Goal: Information Seeking & Learning: Find specific page/section

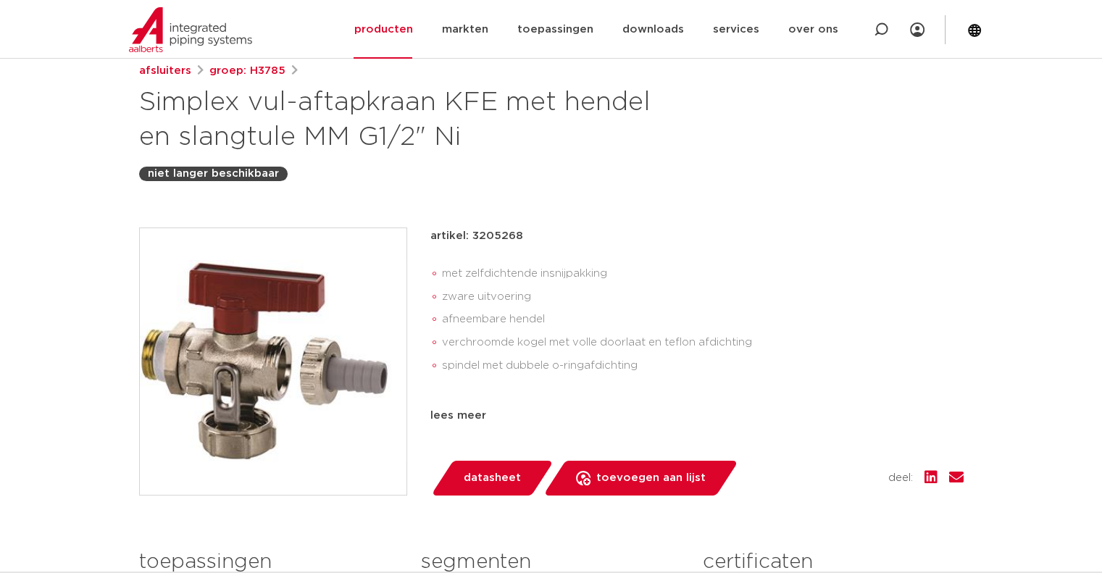
scroll to position [217, 0]
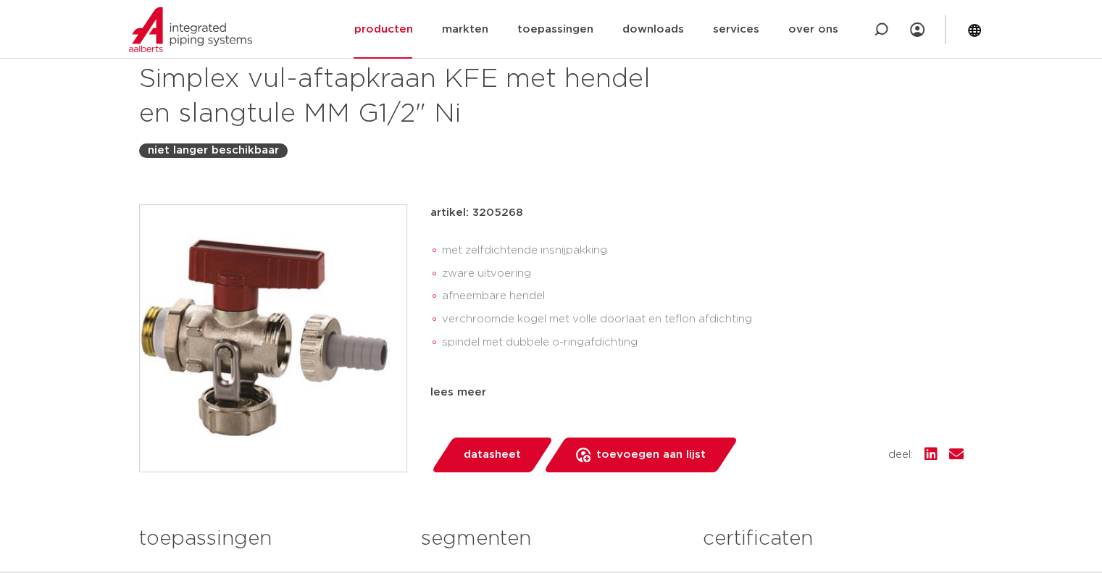
click at [314, 309] on img at bounding box center [273, 338] width 267 height 267
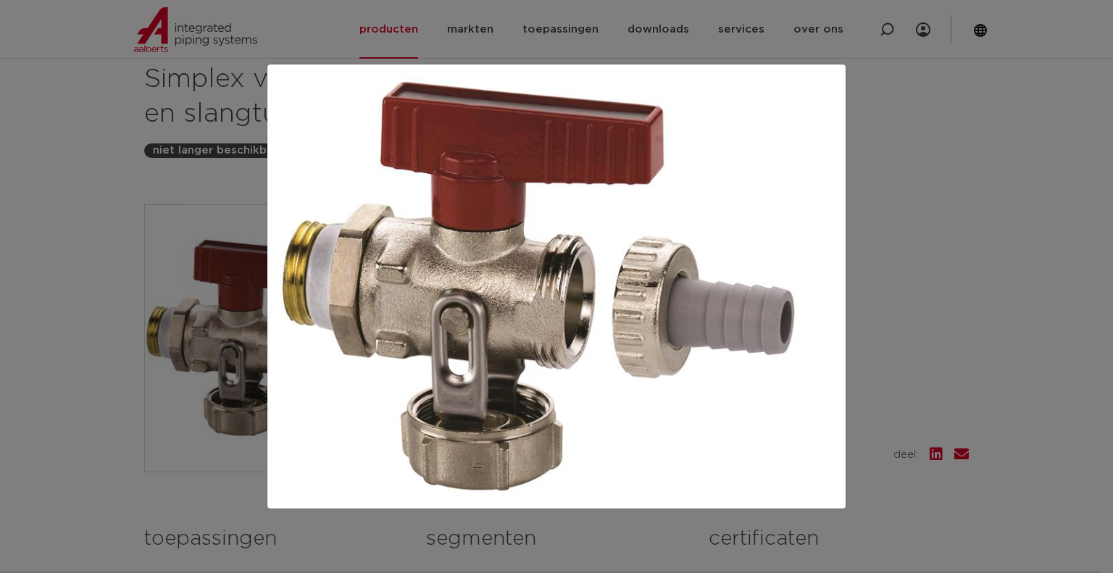
click at [595, 295] on img at bounding box center [556, 286] width 555 height 421
click at [595, 296] on img at bounding box center [556, 286] width 555 height 421
click at [100, 196] on div at bounding box center [556, 286] width 1113 height 573
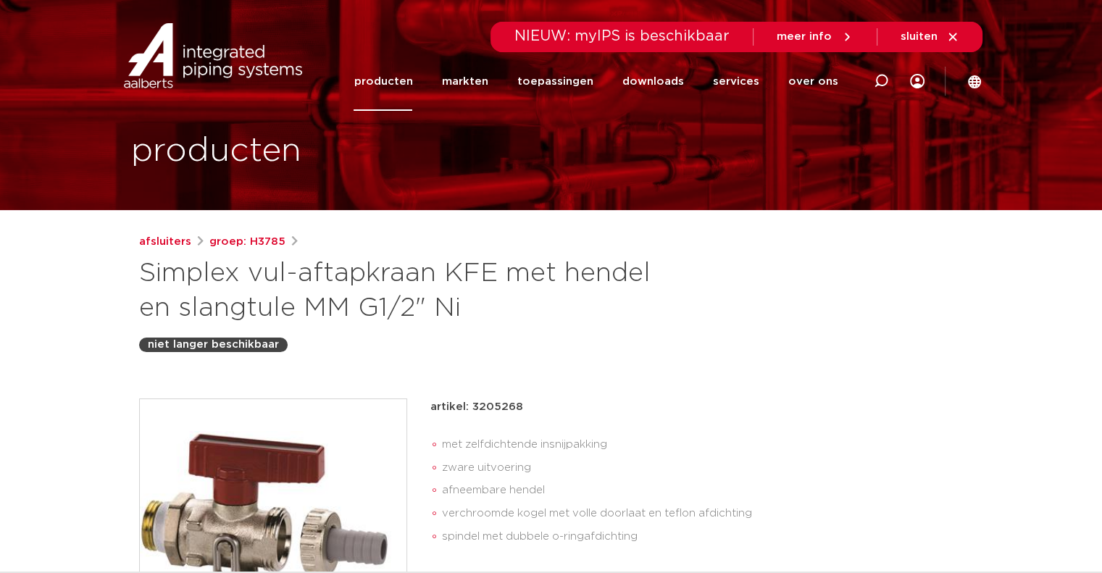
scroll to position [0, 0]
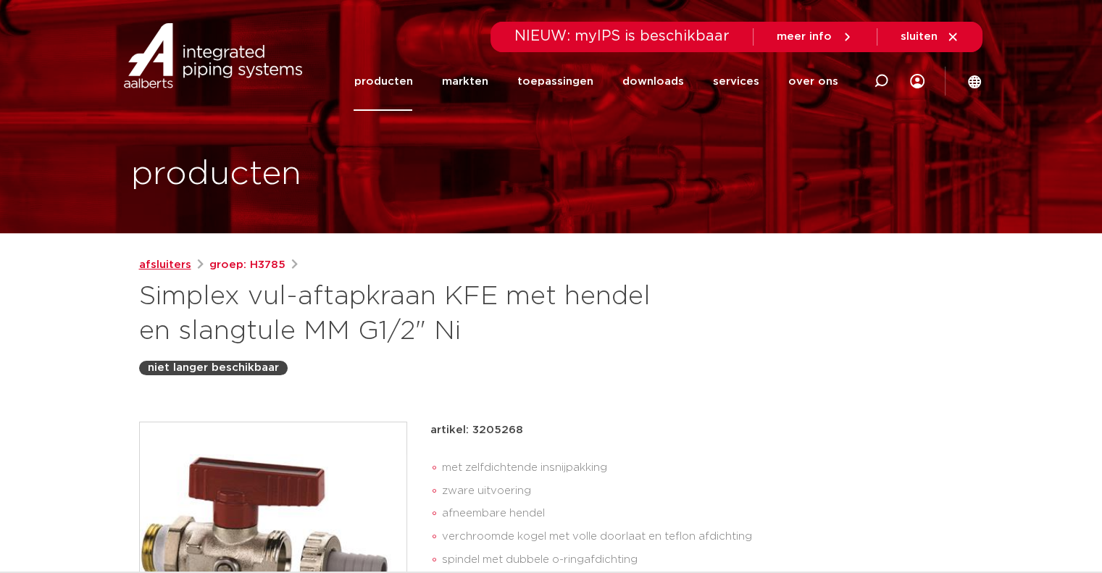
click at [173, 265] on link "afsluiters" at bounding box center [165, 265] width 52 height 17
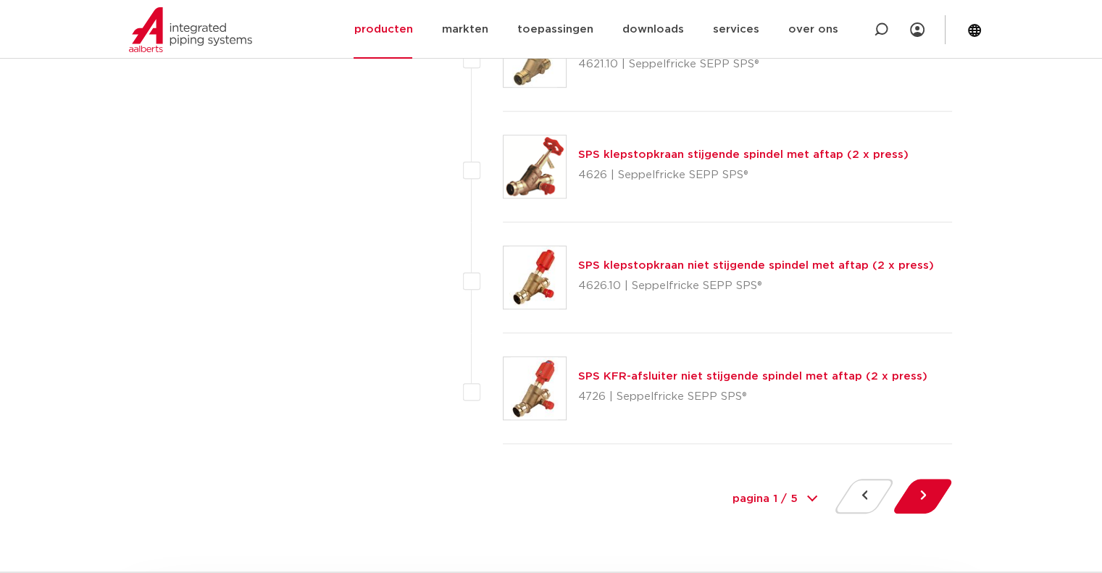
scroll to position [6596, 0]
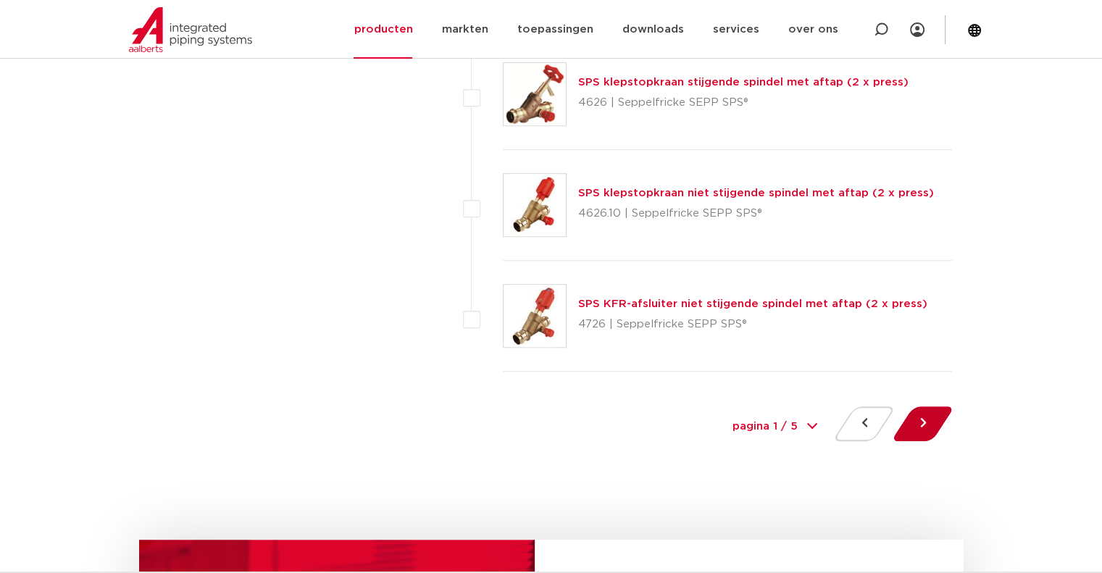
click at [931, 420] on button at bounding box center [922, 424] width 41 height 35
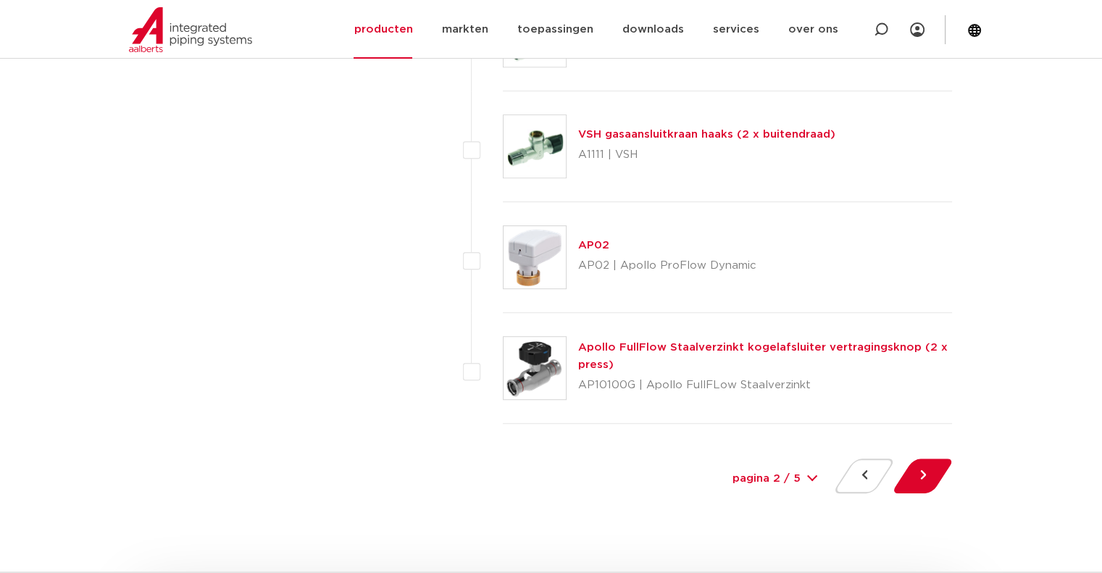
scroll to position [6741, 0]
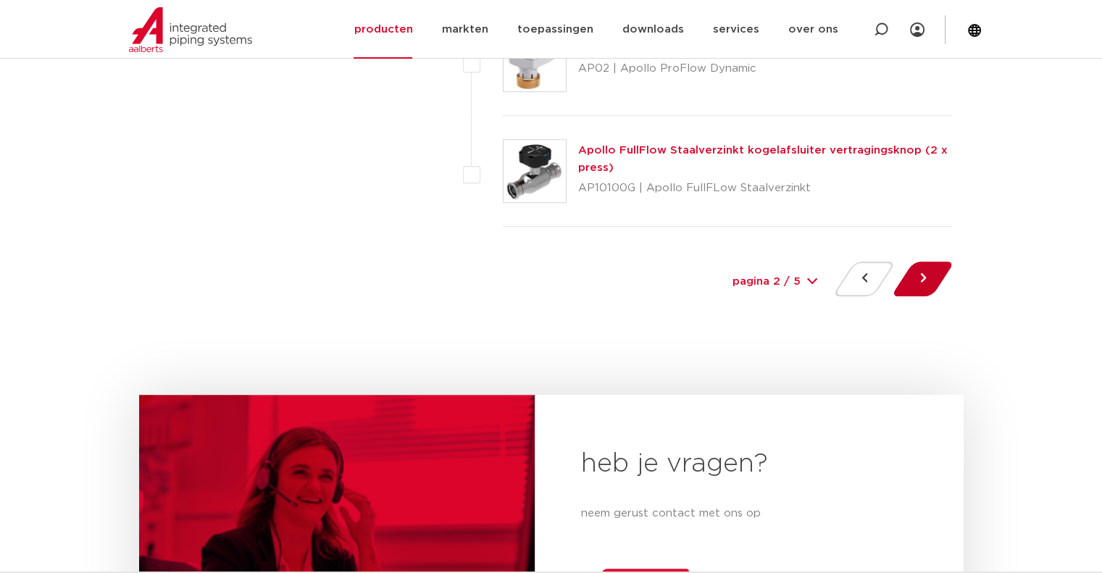
click at [936, 273] on button at bounding box center [922, 279] width 41 height 35
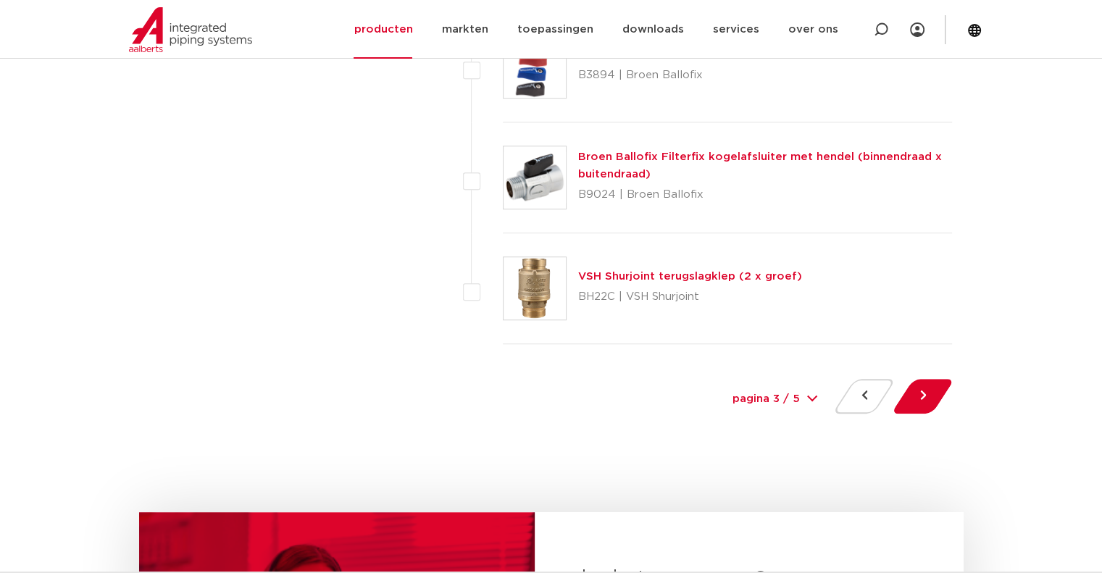
scroll to position [6741, 0]
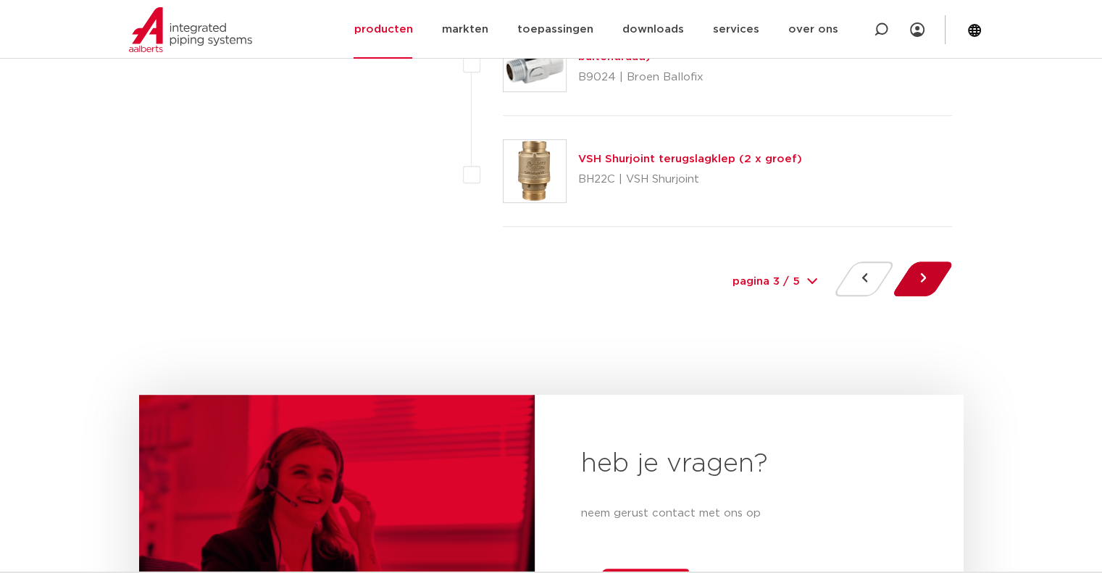
click at [913, 282] on button at bounding box center [922, 279] width 41 height 35
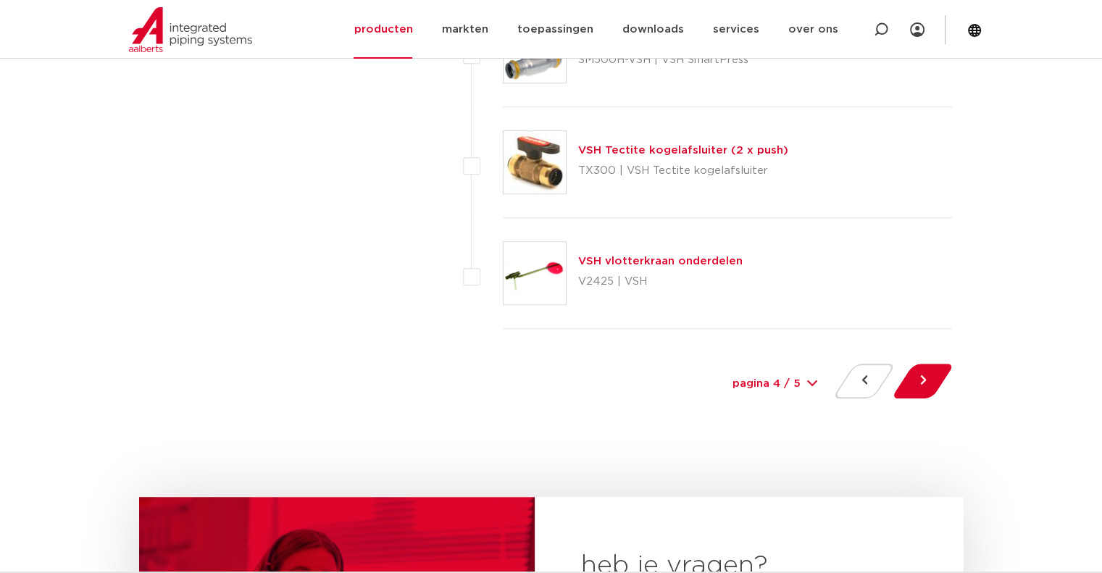
scroll to position [6813, 0]
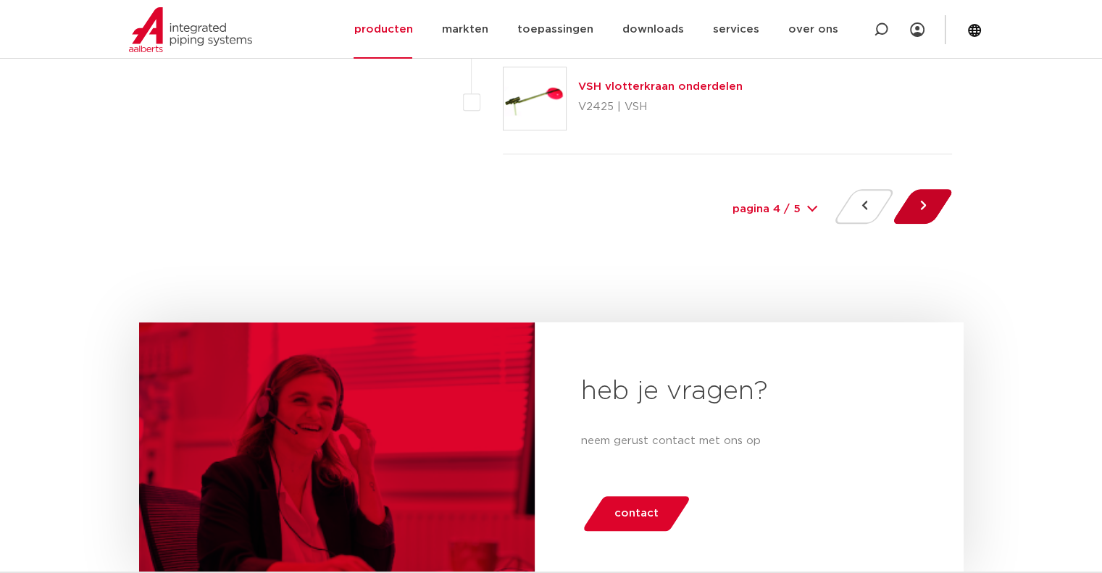
click at [903, 201] on button at bounding box center [922, 206] width 41 height 35
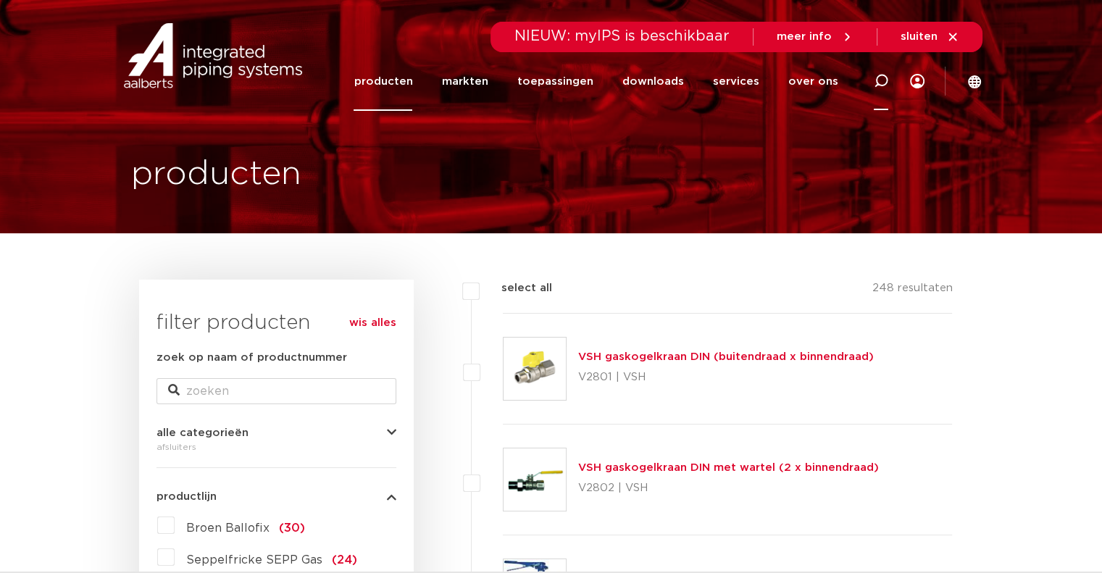
click at [886, 78] on icon at bounding box center [881, 80] width 17 height 17
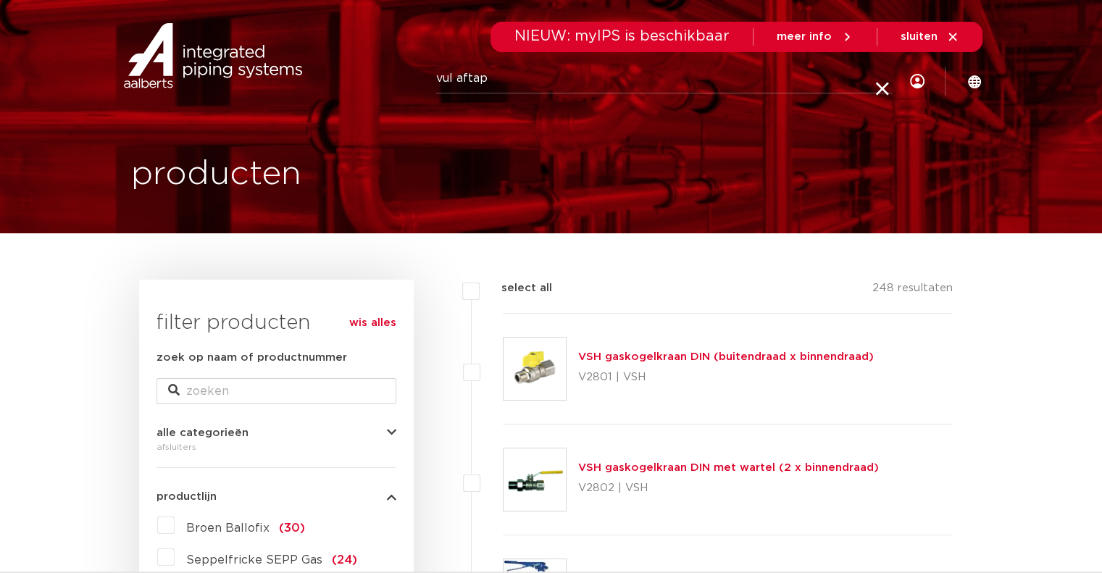
type input "vul aftap"
click button "Zoeken" at bounding box center [0, 0] width 0 height 0
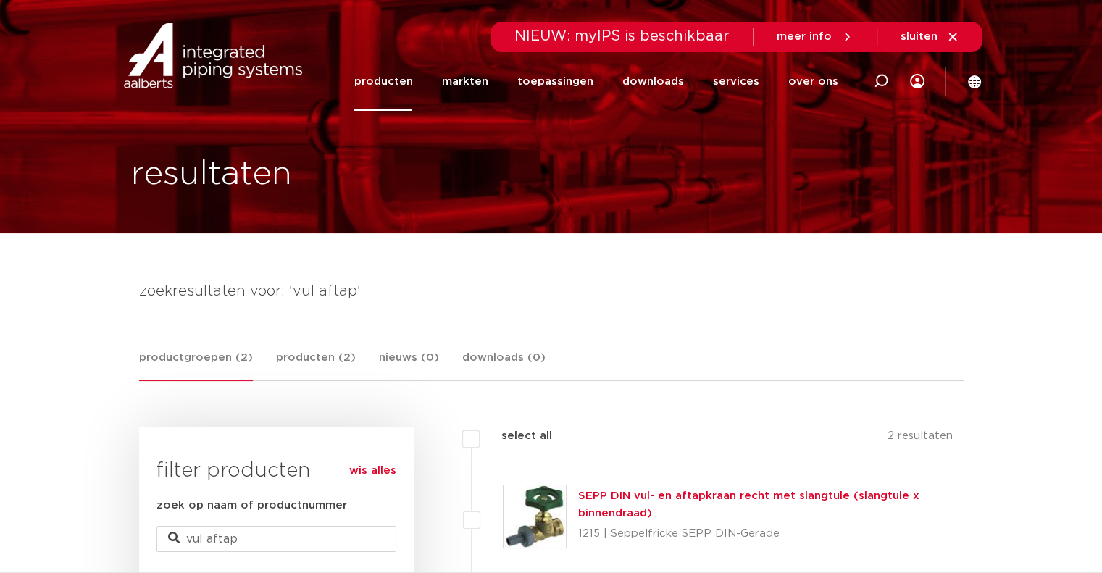
click at [207, 62] on img at bounding box center [213, 55] width 186 height 65
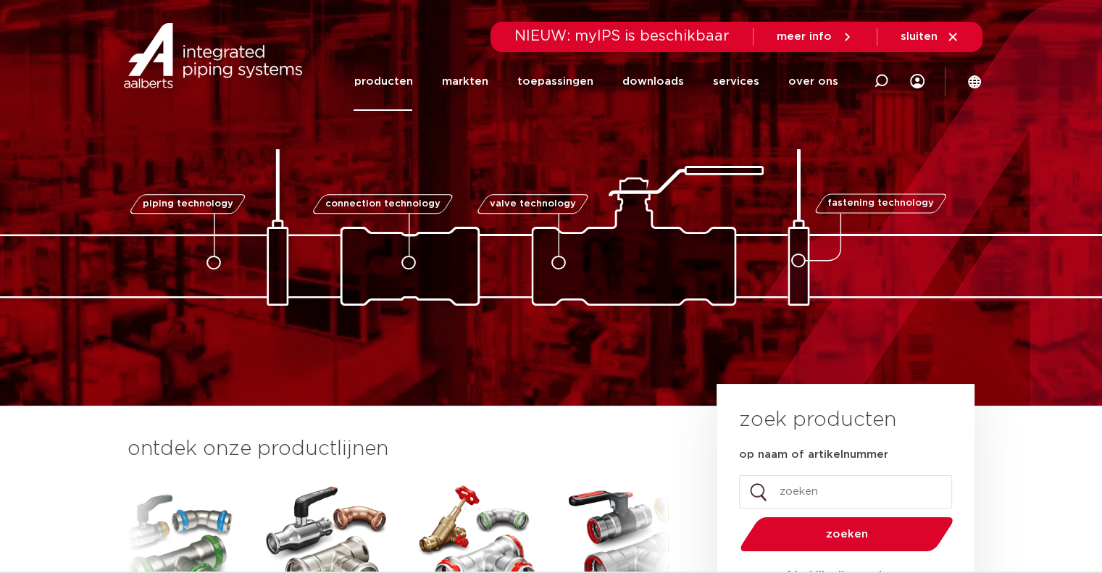
click at [391, 74] on link "producten" at bounding box center [383, 81] width 59 height 59
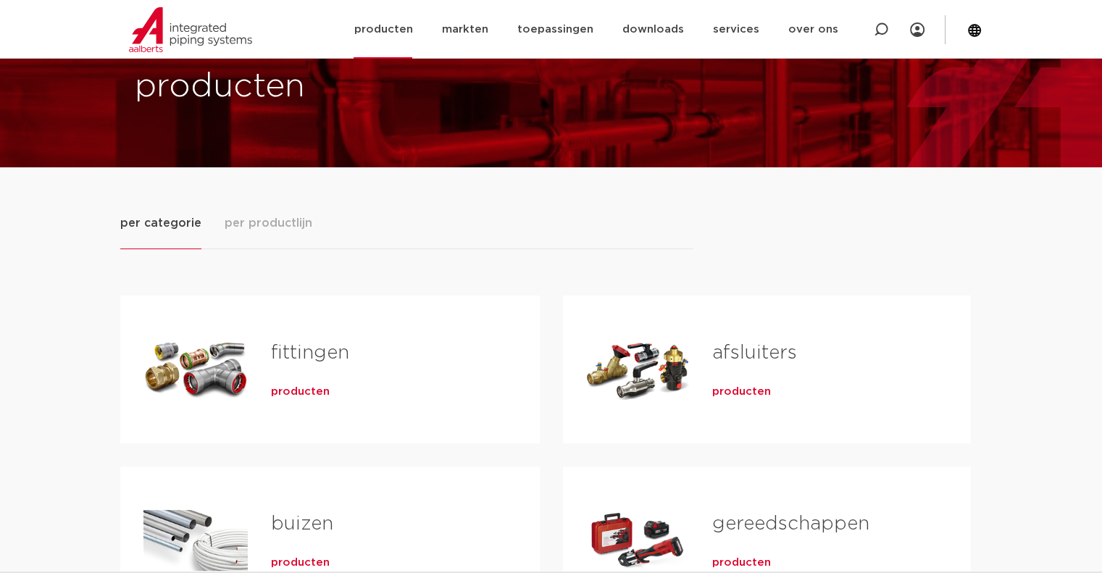
scroll to position [145, 0]
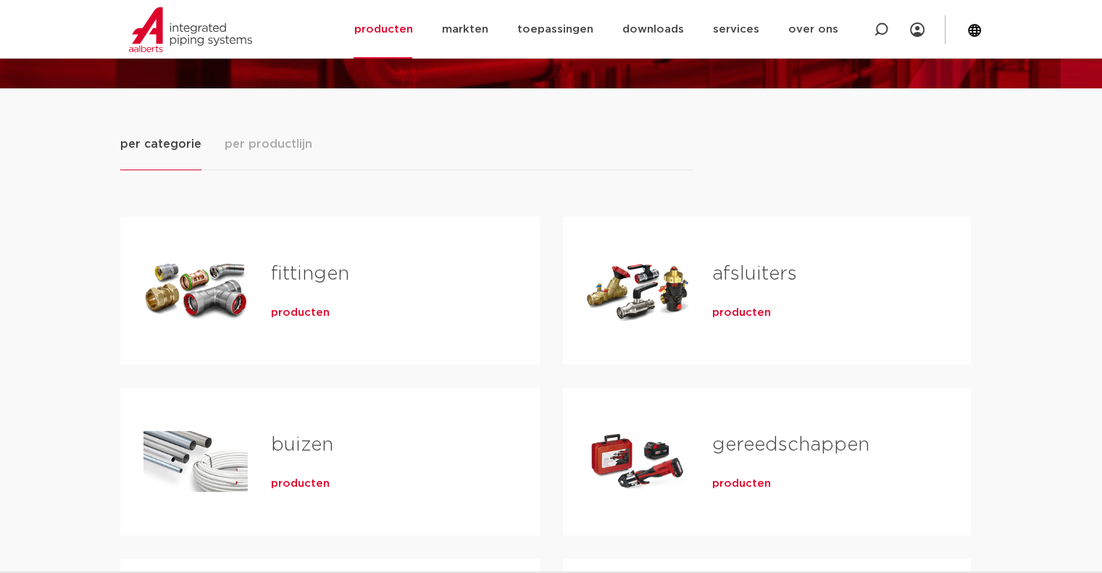
click at [644, 283] on div "Tabs. Open items met enter of spatie, sluit af met escape en navigeer met de pi…" at bounding box center [638, 290] width 104 height 101
click at [734, 315] on span "producten" at bounding box center [741, 313] width 59 height 14
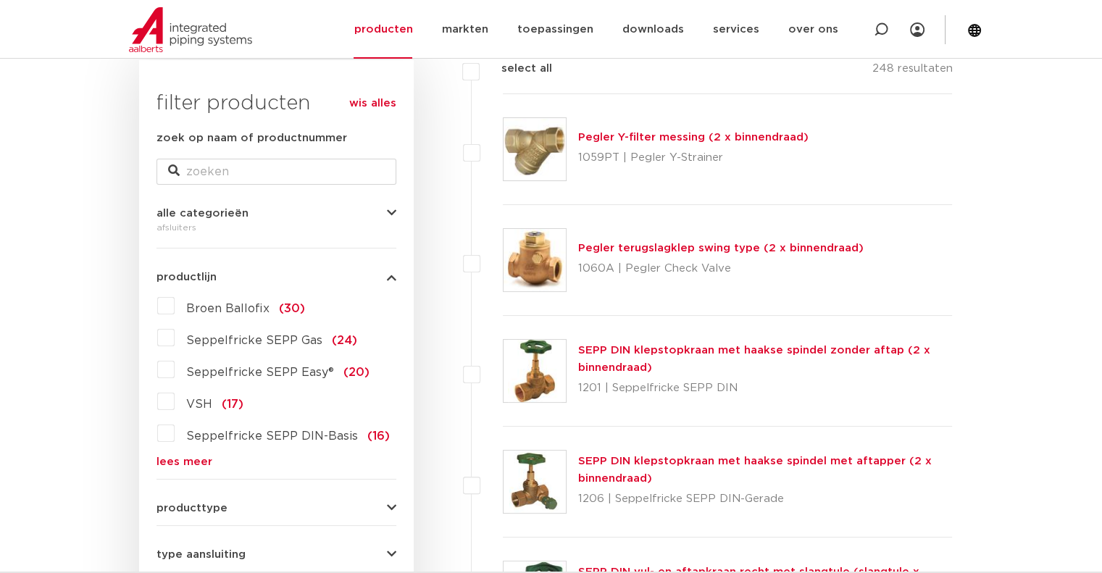
scroll to position [290, 0]
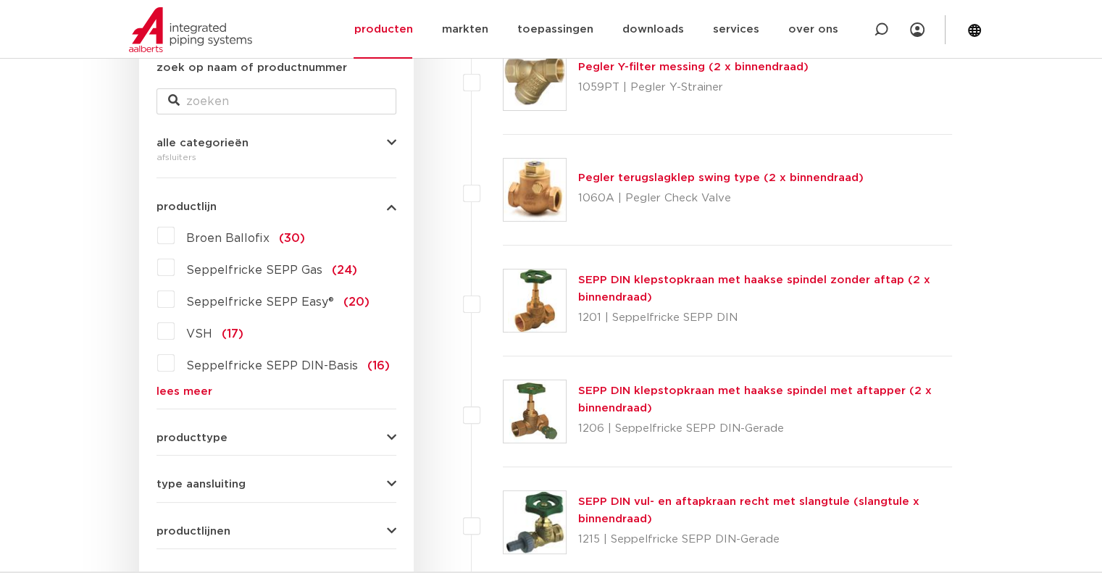
click at [195, 397] on link "lees meer" at bounding box center [277, 391] width 240 height 11
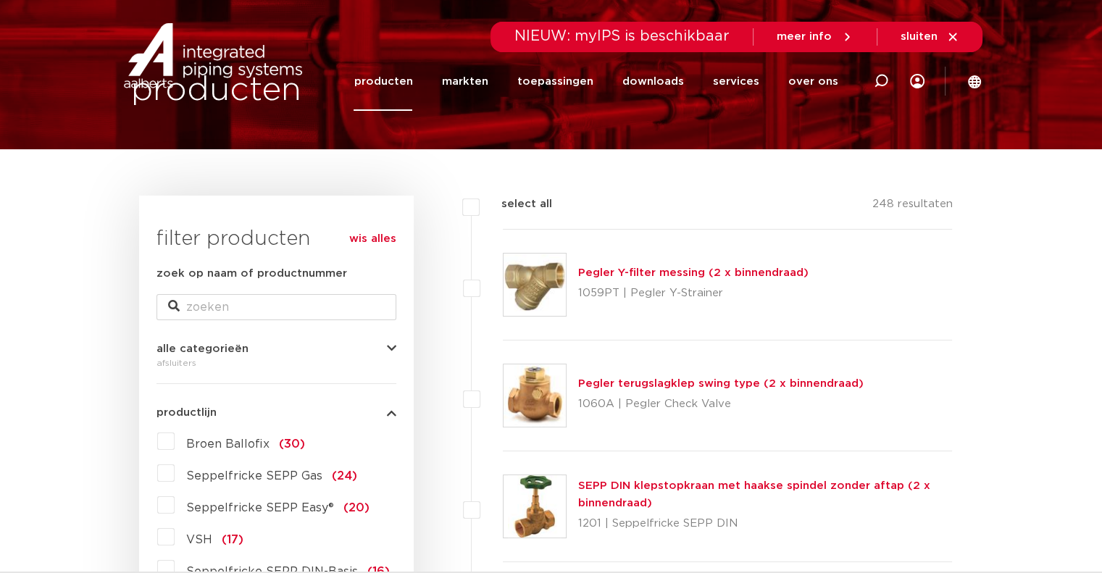
scroll to position [0, 0]
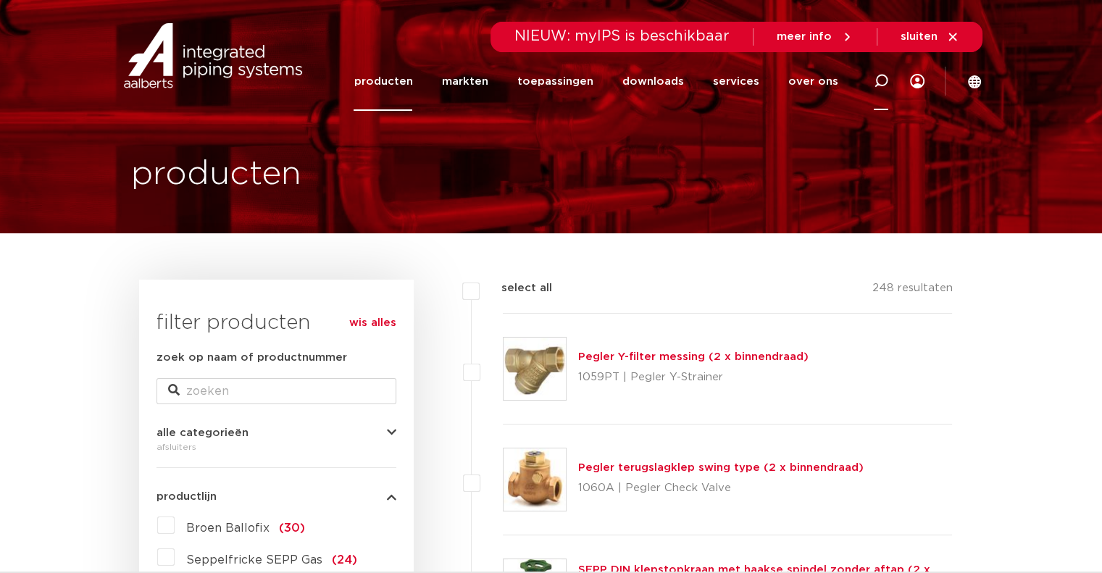
click at [876, 75] on icon at bounding box center [881, 81] width 14 height 14
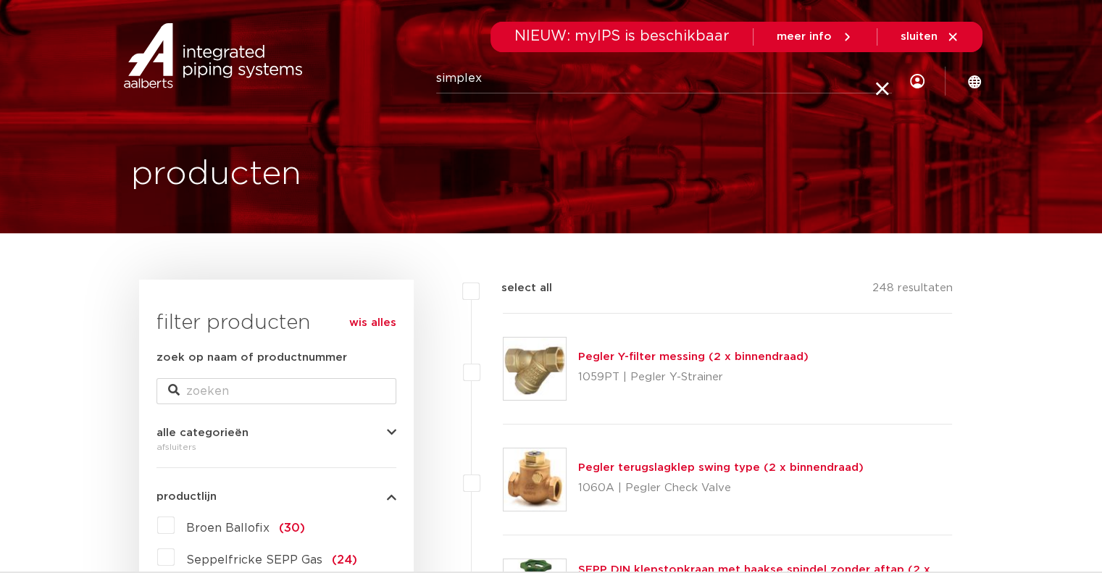
type input "simplex"
click button "Zoeken" at bounding box center [0, 0] width 0 height 0
